Goal: Task Accomplishment & Management: Use online tool/utility

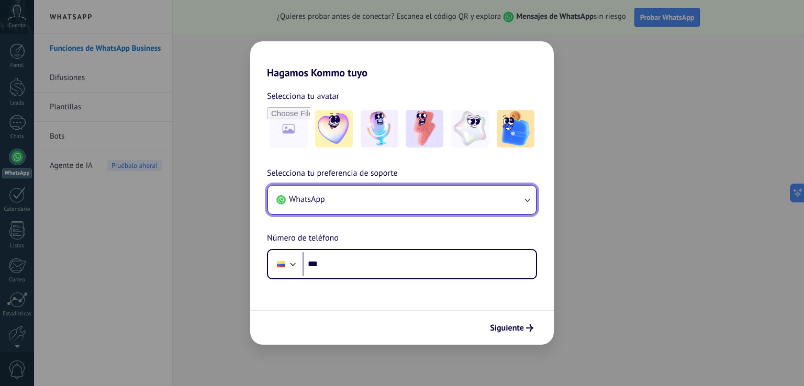
click at [363, 206] on button "WhatsApp" at bounding box center [402, 200] width 268 height 28
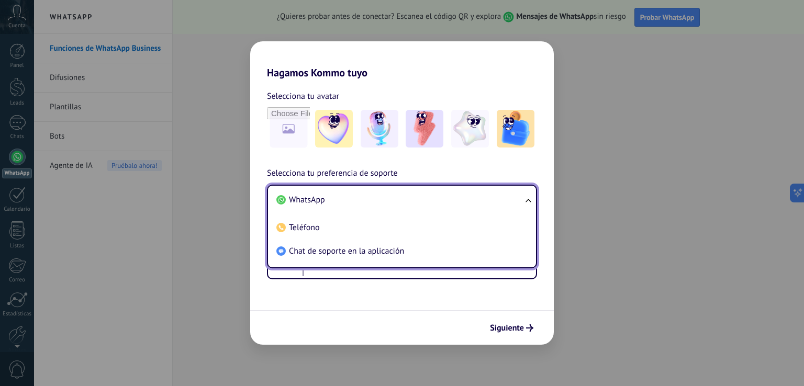
click at [352, 280] on form "Selecciona tu avatar Selecciona tu preferencia de soporte WhatsApp WhatsApp Tel…" at bounding box center [401, 212] width 303 height 266
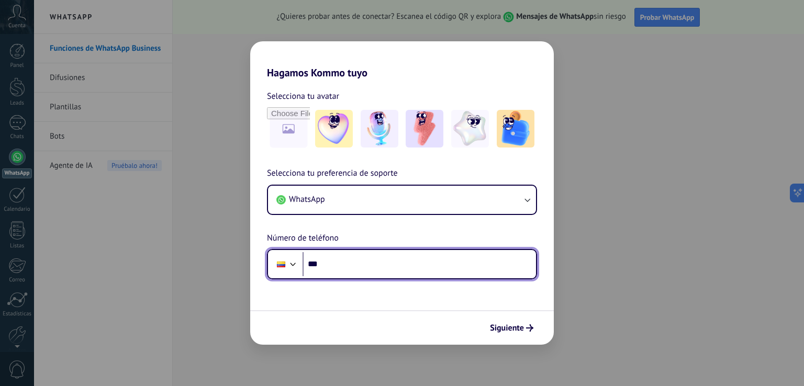
click at [359, 260] on input "***" at bounding box center [418, 264] width 233 height 24
type input "**********"
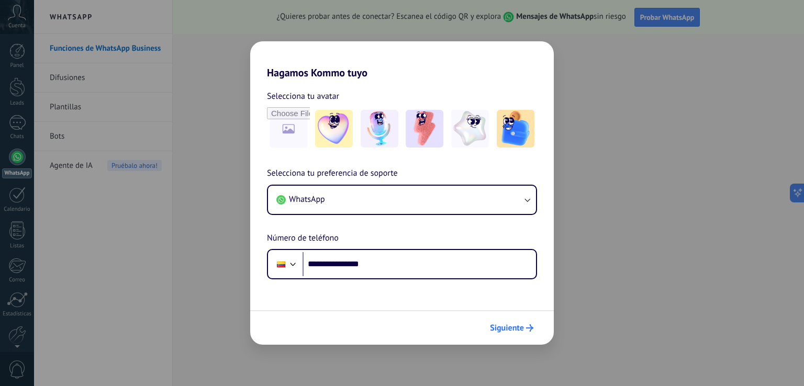
click at [513, 328] on span "Siguiente" at bounding box center [507, 327] width 34 height 7
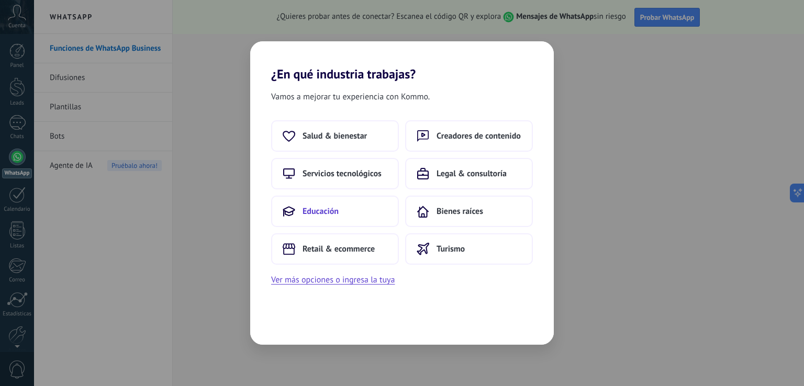
click at [320, 215] on span "Educación" at bounding box center [320, 211] width 36 height 10
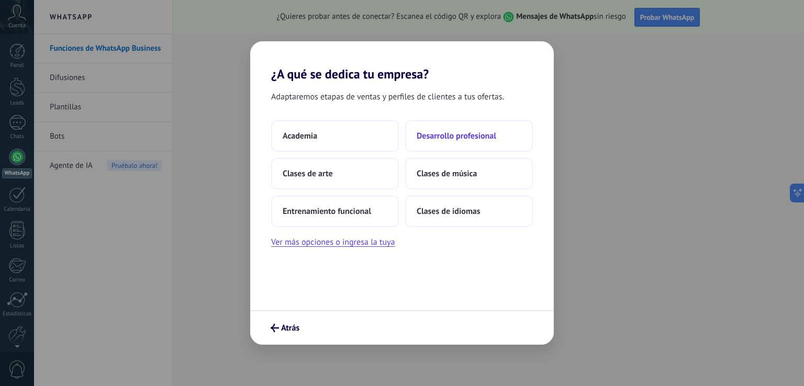
click at [434, 134] on span "Desarrollo profesional" at bounding box center [456, 136] width 80 height 10
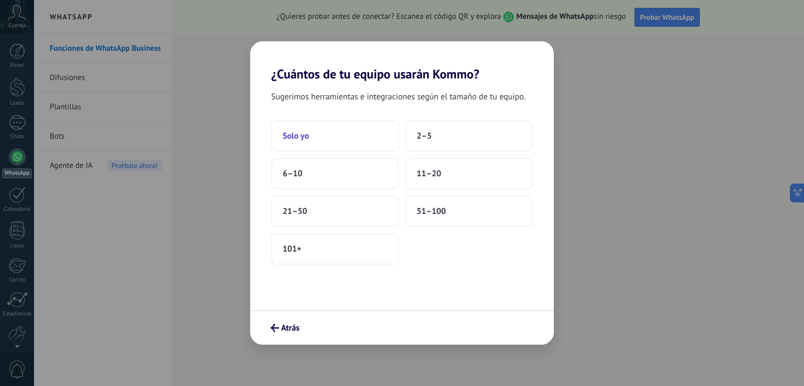
click at [337, 142] on button "Solo yo" at bounding box center [335, 135] width 128 height 31
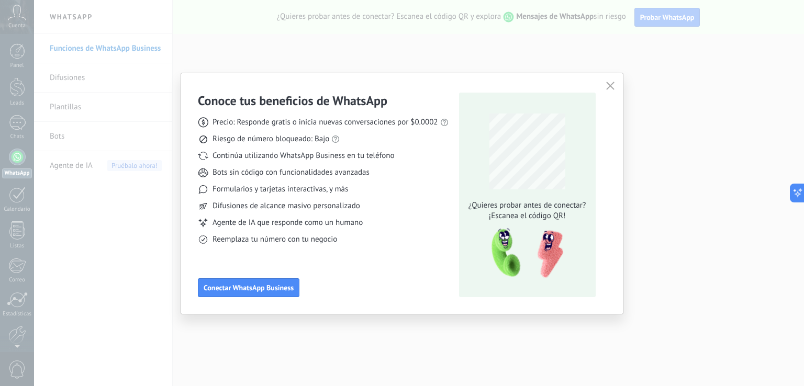
click at [367, 258] on div "Conoce tus beneficios de WhatsApp Precio: Responde gratis o inicia nuevas conve…" at bounding box center [323, 195] width 251 height 205
click at [255, 289] on span "Conectar WhatsApp Business" at bounding box center [249, 287] width 90 height 7
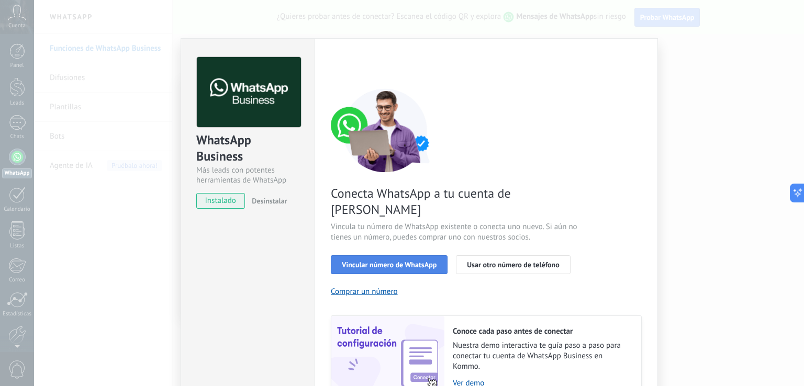
click at [395, 261] on span "Vincular número de WhatsApp" at bounding box center [389, 264] width 95 height 7
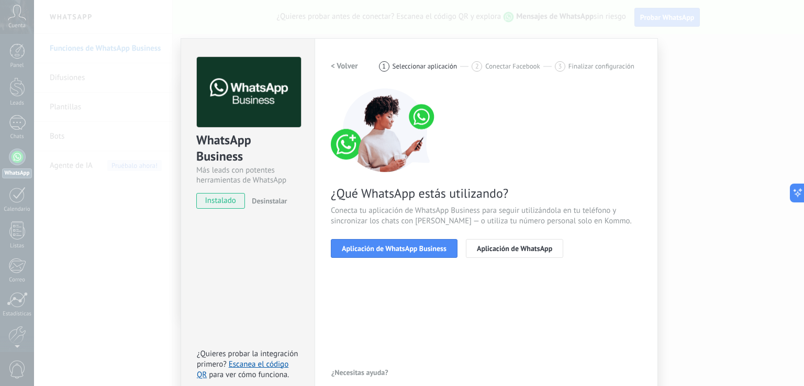
click at [395, 247] on span "Aplicación de WhatsApp Business" at bounding box center [394, 248] width 105 height 7
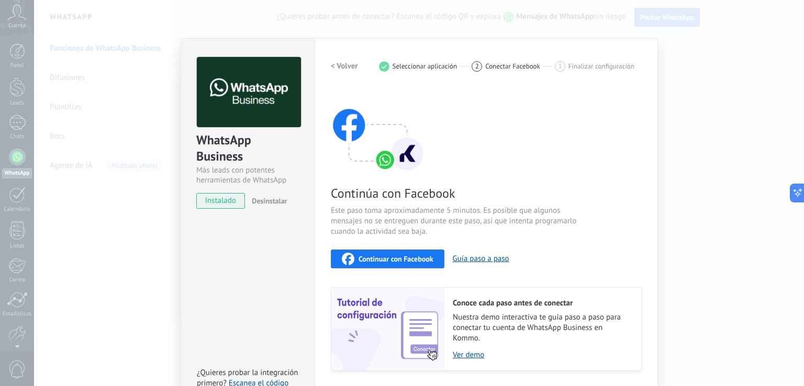
click at [295, 287] on div "WhatsApp Business Más leads con potentes herramientas de WhatsApp instalado Des…" at bounding box center [247, 228] width 134 height 380
click at [351, 63] on h2 "< Volver" at bounding box center [344, 66] width 27 height 10
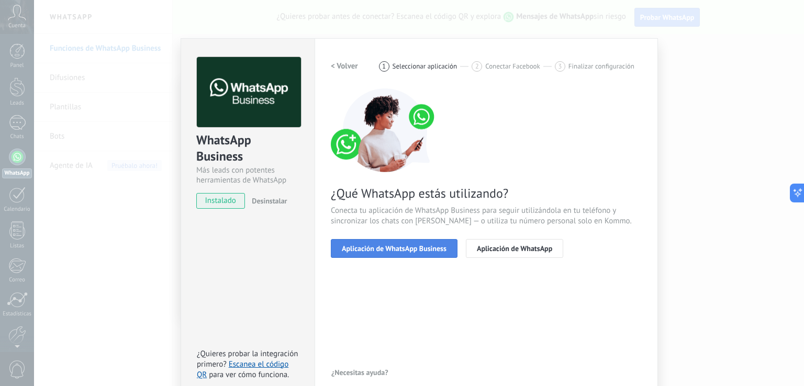
click at [414, 245] on span "Aplicación de WhatsApp Business" at bounding box center [394, 248] width 105 height 7
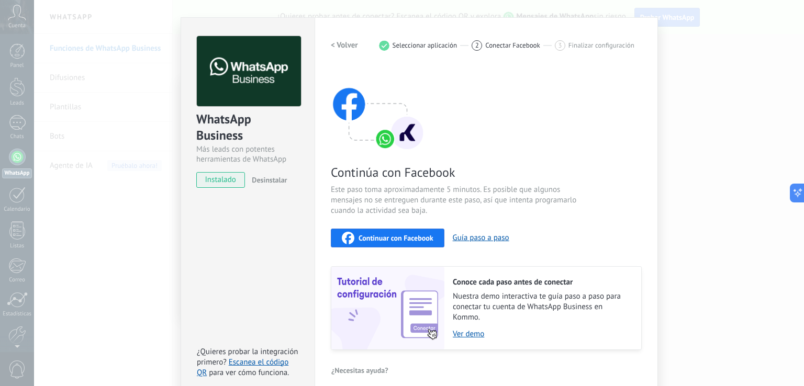
scroll to position [31, 0]
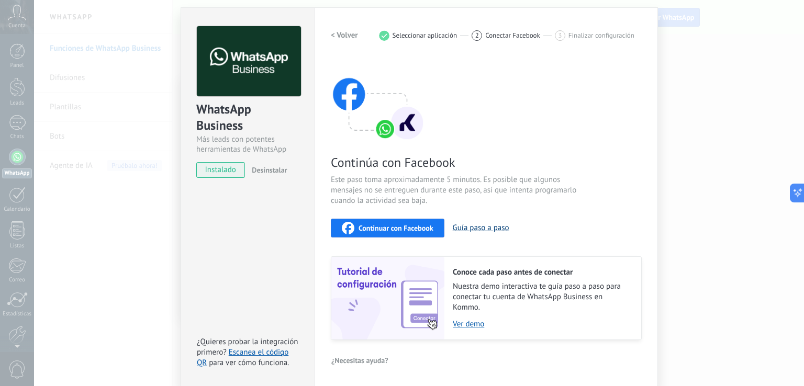
click at [462, 228] on button "Guía paso a paso" at bounding box center [481, 228] width 57 height 10
